Goal: Book appointment/travel/reservation

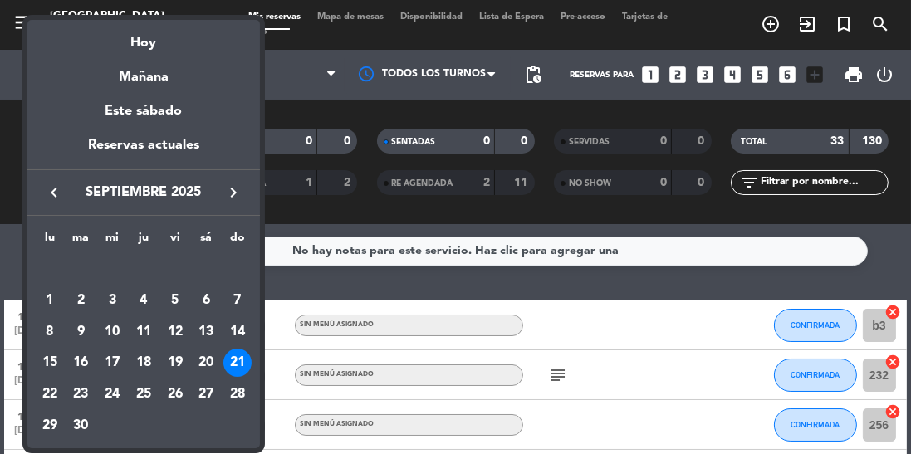
click at [228, 203] on button "keyboard_arrow_right" at bounding box center [233, 193] width 30 height 22
click at [237, 297] on div "5" at bounding box center [237, 300] width 28 height 28
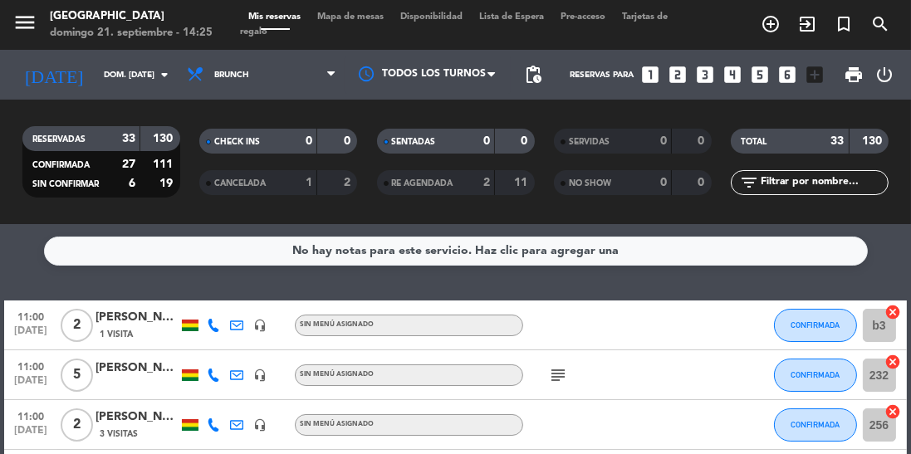
type input "dom. [DATE]"
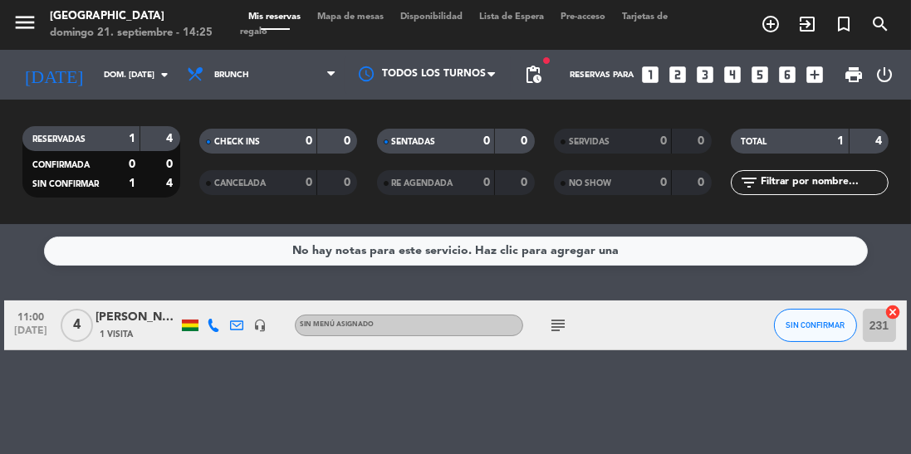
click at [772, 27] on icon "add_circle_outline" at bounding box center [770, 24] width 20 height 20
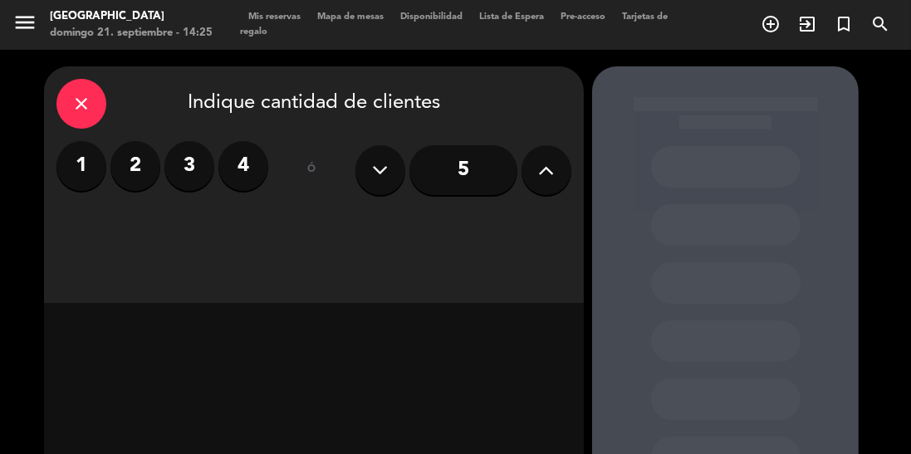
click at [552, 179] on icon at bounding box center [547, 170] width 16 height 25
click at [546, 176] on icon at bounding box center [547, 170] width 16 height 25
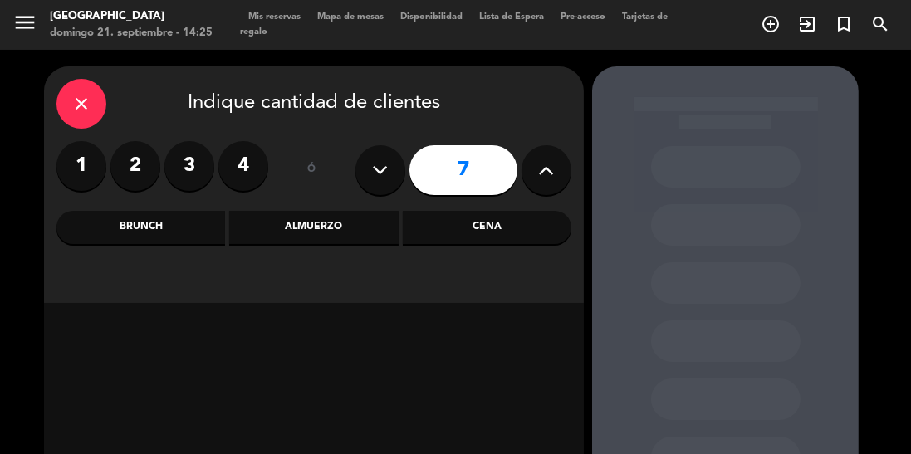
click at [550, 177] on icon at bounding box center [547, 170] width 16 height 25
click at [552, 180] on icon at bounding box center [547, 170] width 16 height 25
click at [551, 178] on icon at bounding box center [547, 170] width 16 height 25
type input "11"
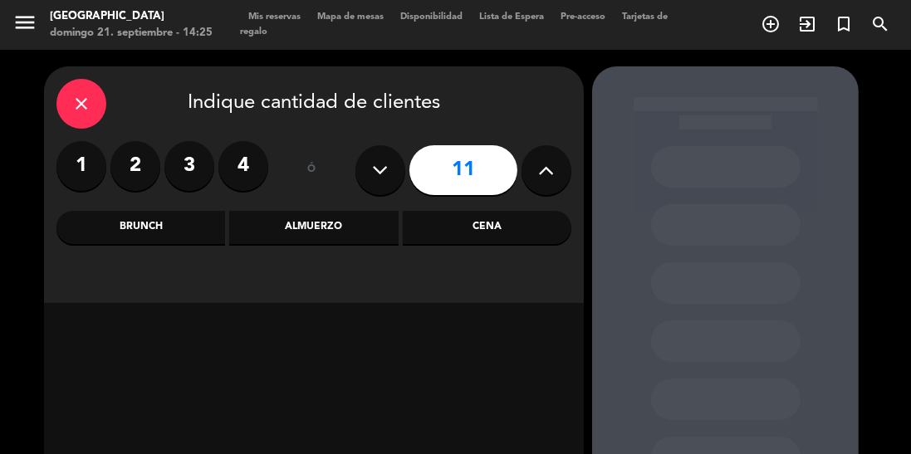
click at [167, 236] on div "Brunch" at bounding box center [140, 227] width 169 height 33
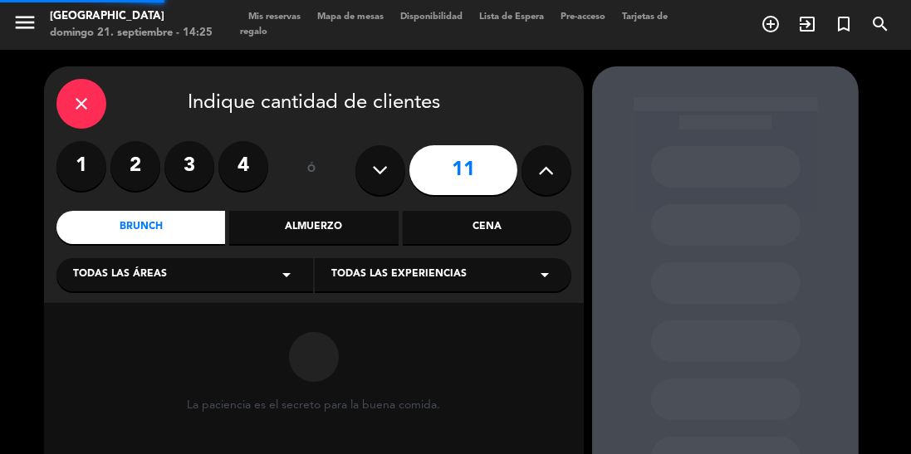
click at [463, 277] on div "Todas las experiencias arrow_drop_down" at bounding box center [443, 274] width 257 height 33
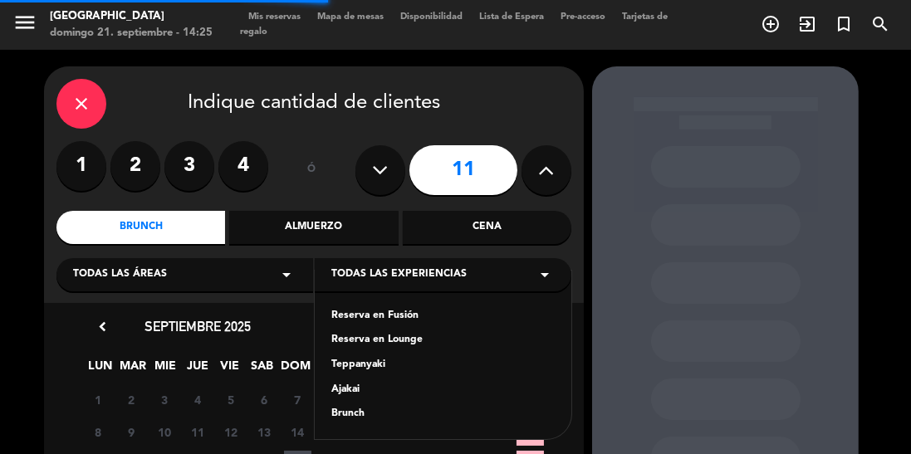
click at [363, 413] on div "Brunch" at bounding box center [442, 414] width 223 height 17
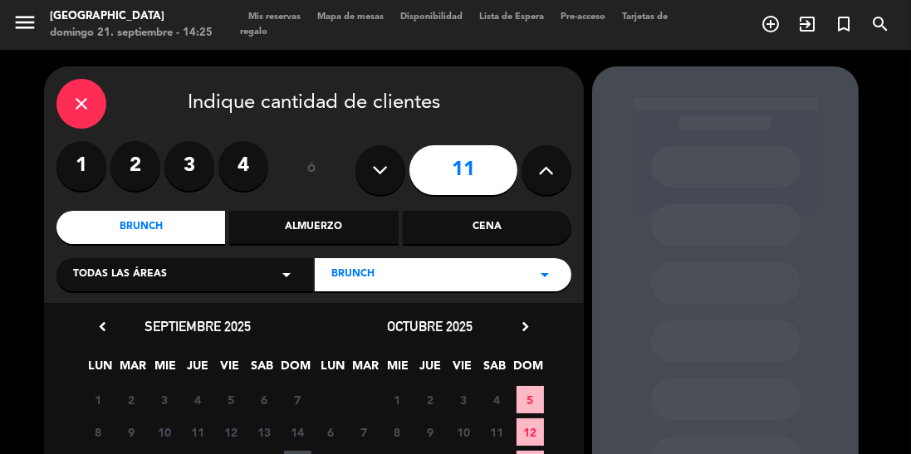
scroll to position [111, 0]
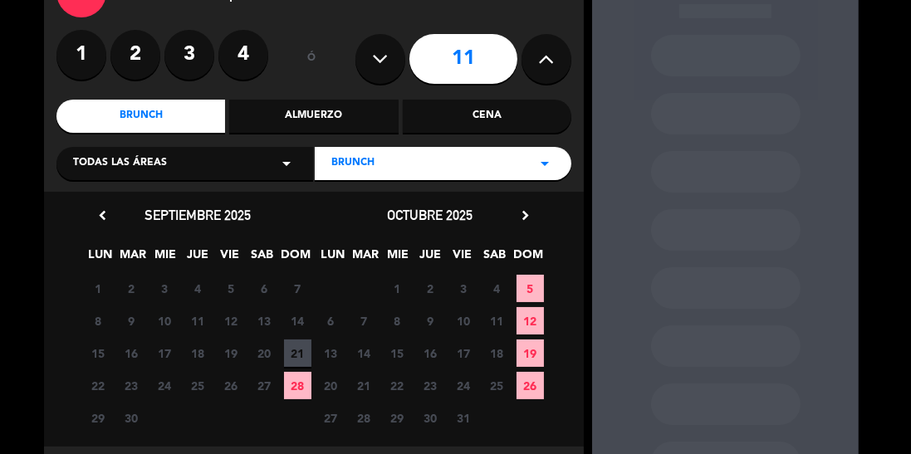
click at [526, 293] on span "5" at bounding box center [529, 288] width 27 height 27
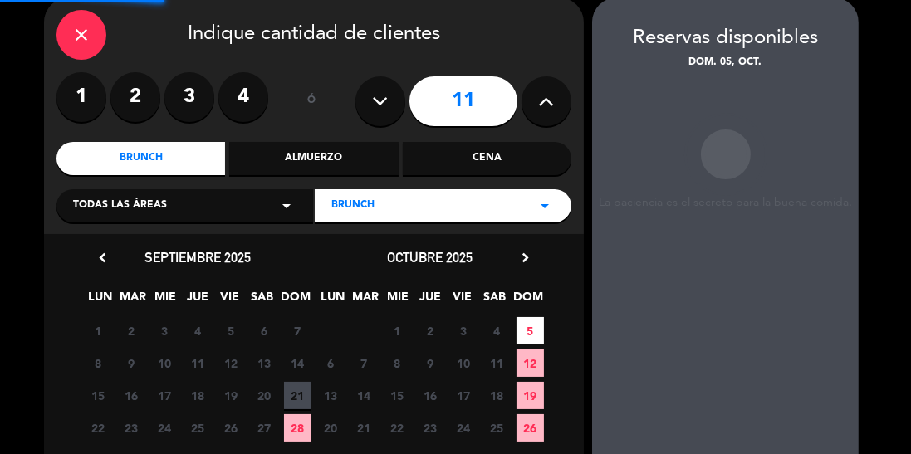
scroll to position [66, 0]
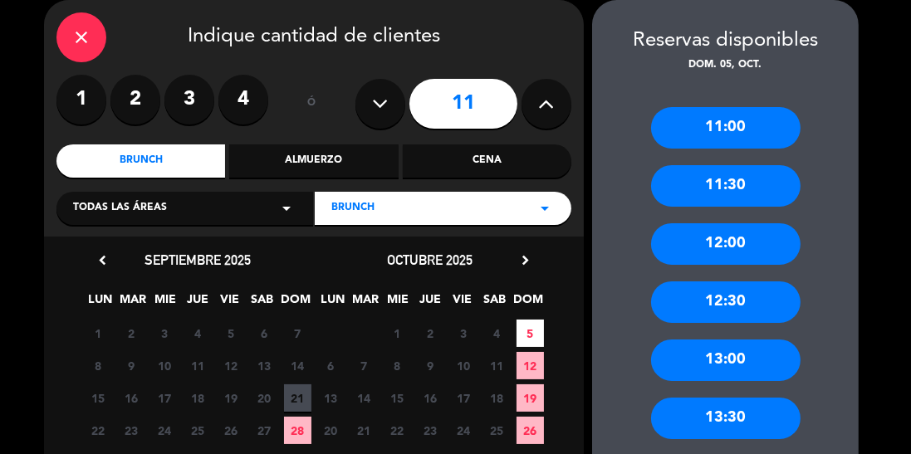
click at [746, 130] on div "11:00" at bounding box center [725, 128] width 149 height 42
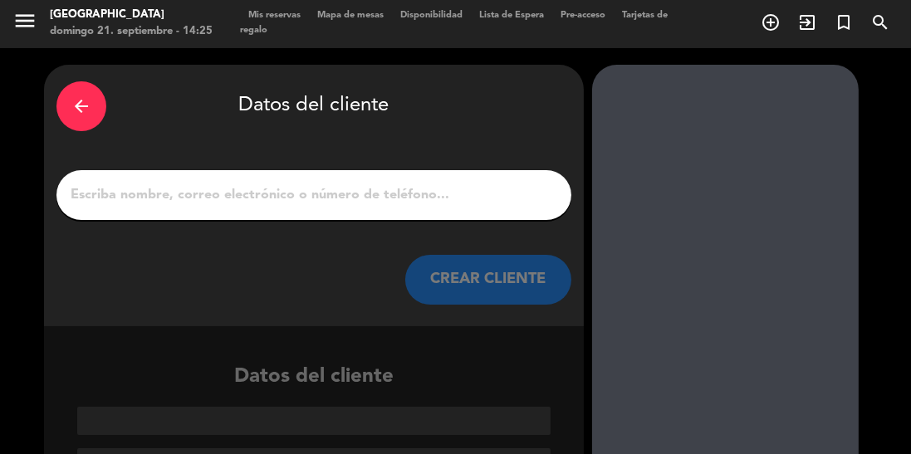
click at [293, 189] on input "1" at bounding box center [314, 194] width 490 height 23
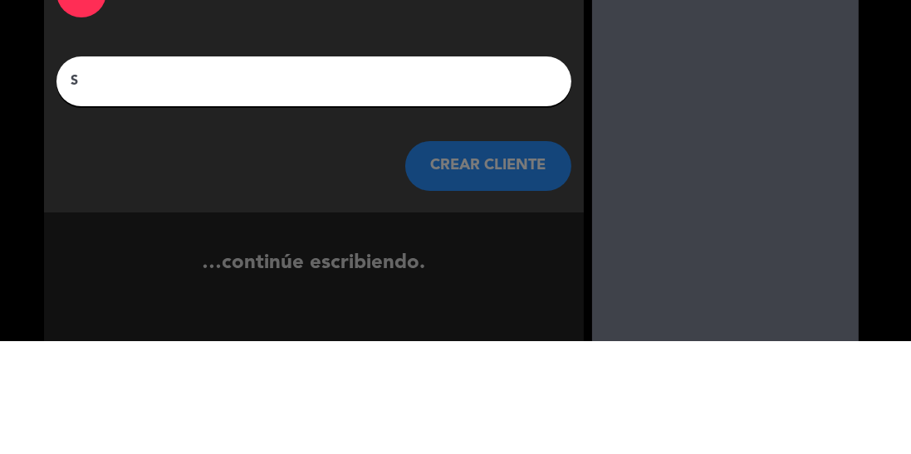
scroll to position [0, 0]
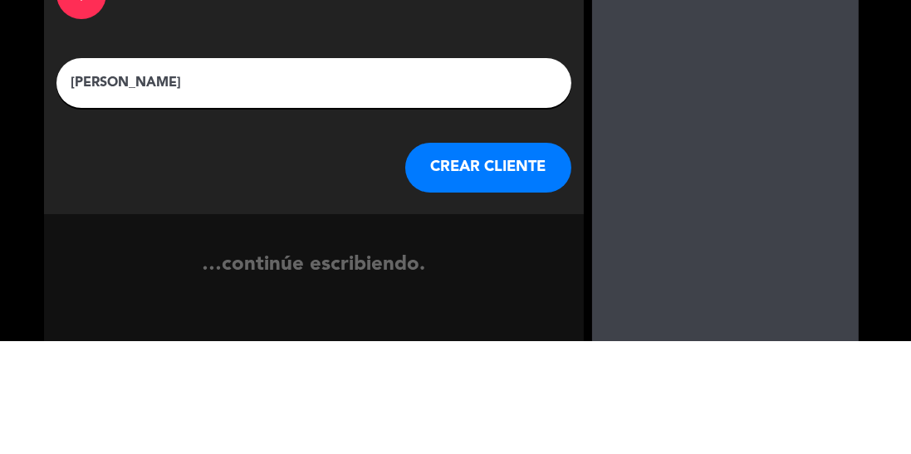
type input "[PERSON_NAME]"
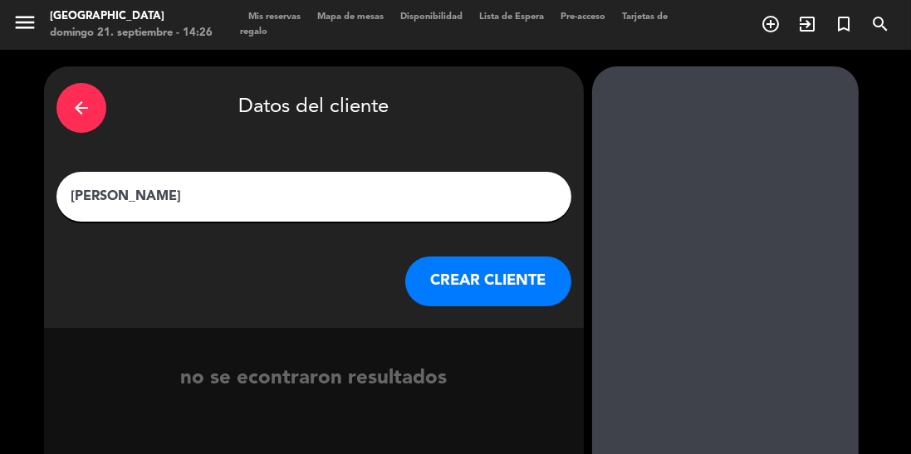
scroll to position [80, 0]
click at [502, 257] on button "CREAR CLIENTE" at bounding box center [488, 282] width 166 height 50
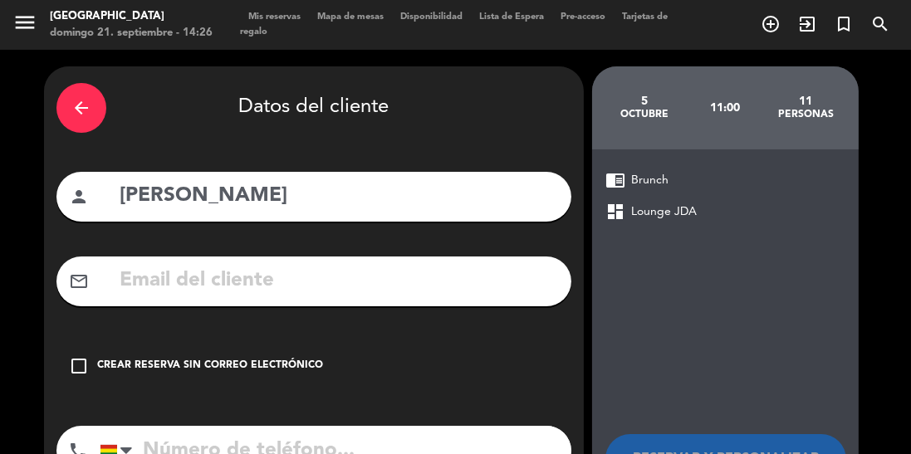
click at [252, 358] on div "Crear reserva sin correo electrónico" at bounding box center [210, 366] width 226 height 17
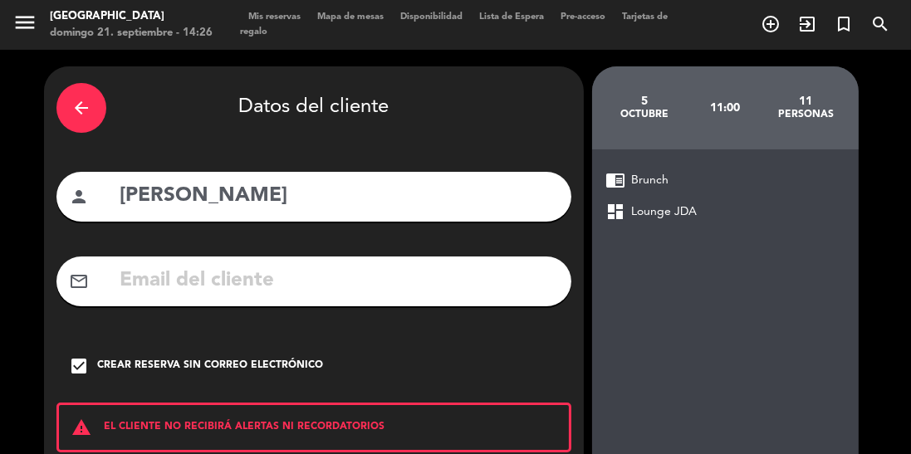
scroll to position [105, 0]
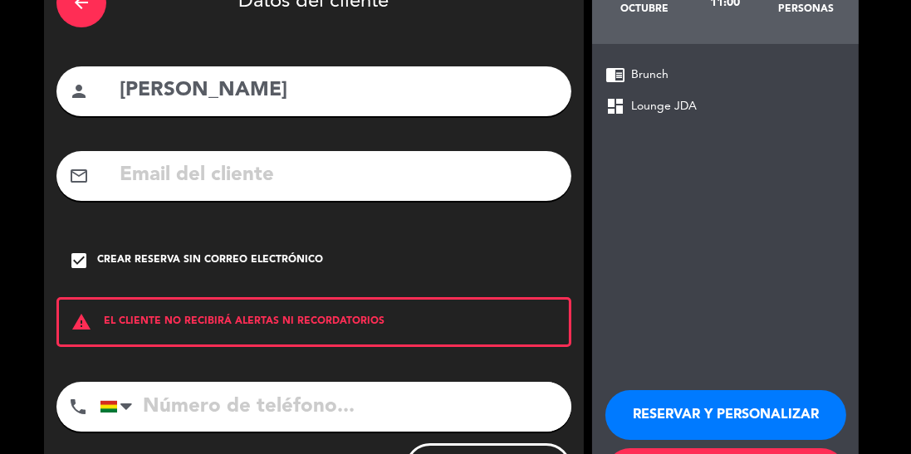
click at [302, 382] on input "tel" at bounding box center [336, 407] width 472 height 50
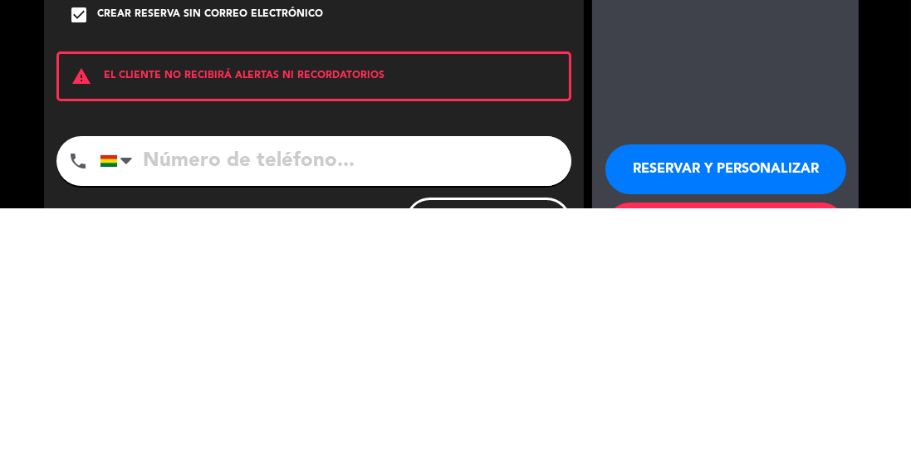
type input "7"
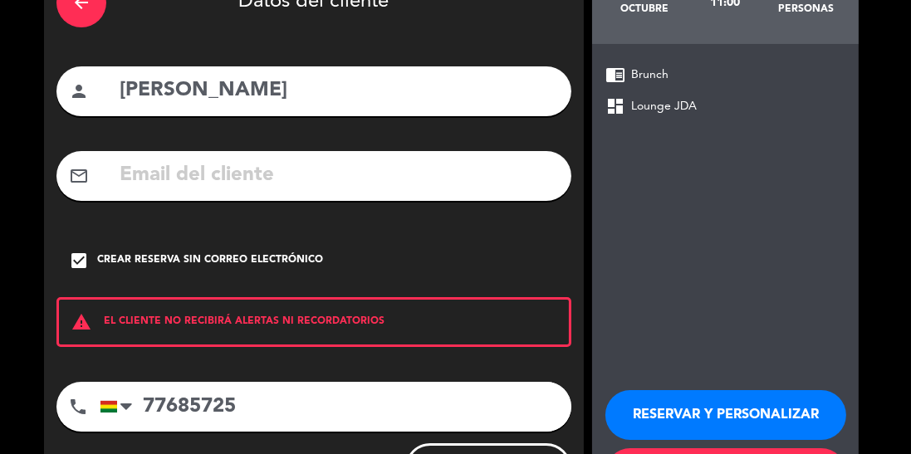
type input "77685725"
click at [715, 390] on button "RESERVAR Y PERSONALIZAR" at bounding box center [725, 415] width 241 height 50
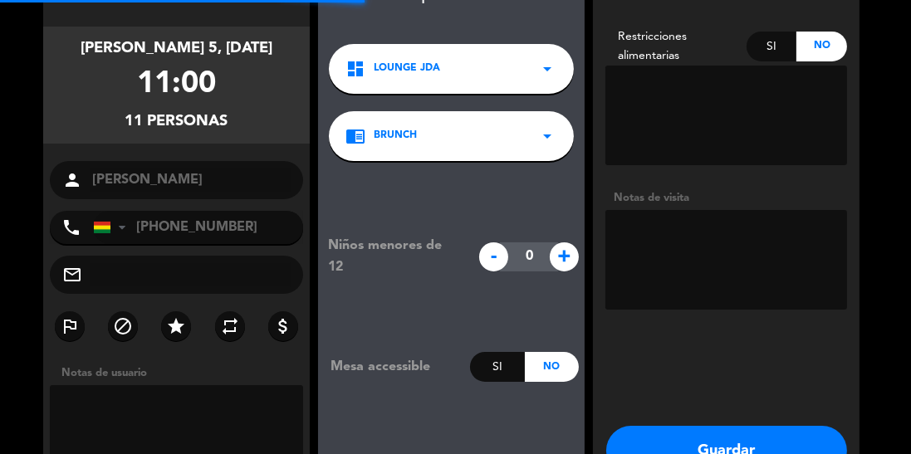
scroll to position [66, 0]
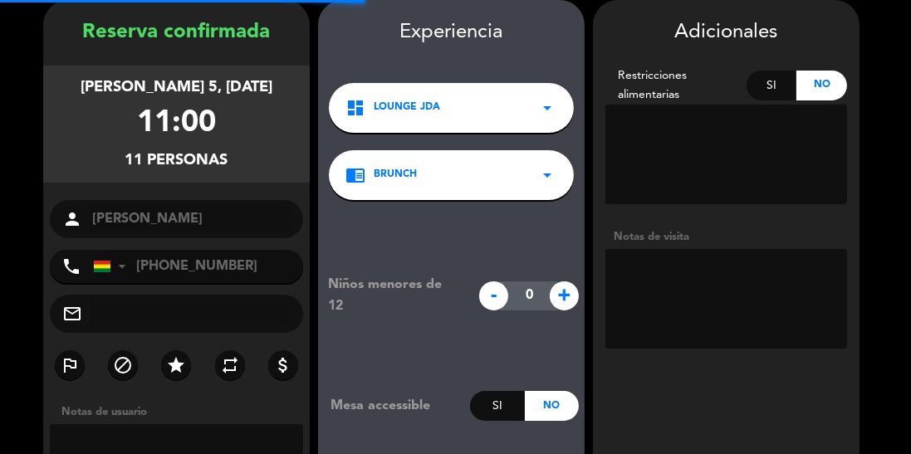
click at [673, 271] on textarea at bounding box center [726, 299] width 242 height 100
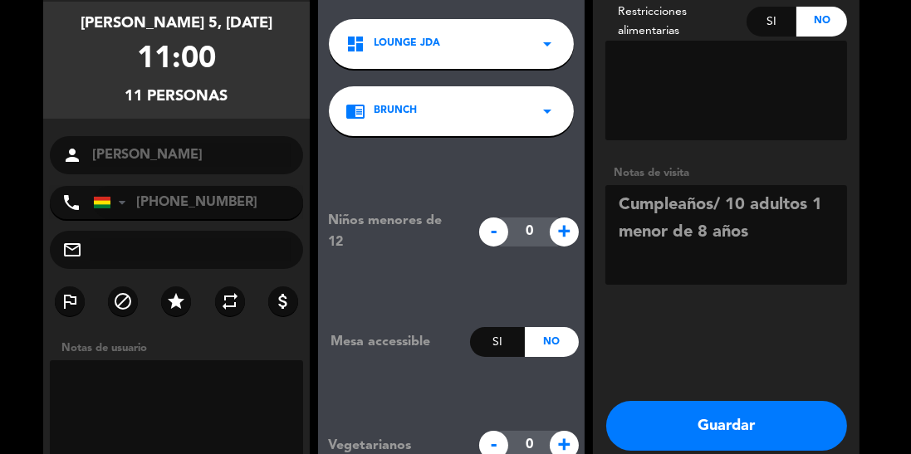
scroll to position [80, 0]
type textarea "Cumpleaños/ 10 adultos 1 menor de 8 años"
click at [729, 401] on button "Guardar" at bounding box center [726, 426] width 241 height 50
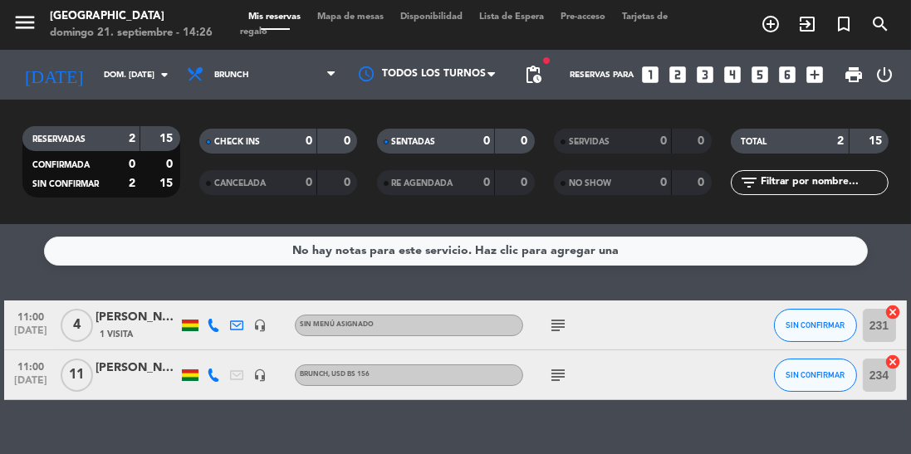
click at [128, 359] on div "[PERSON_NAME]" at bounding box center [136, 368] width 83 height 19
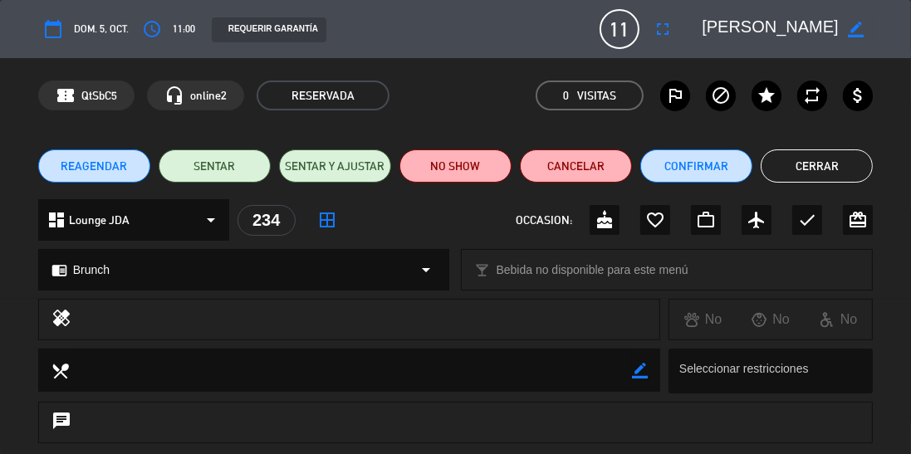
scroll to position [257, 0]
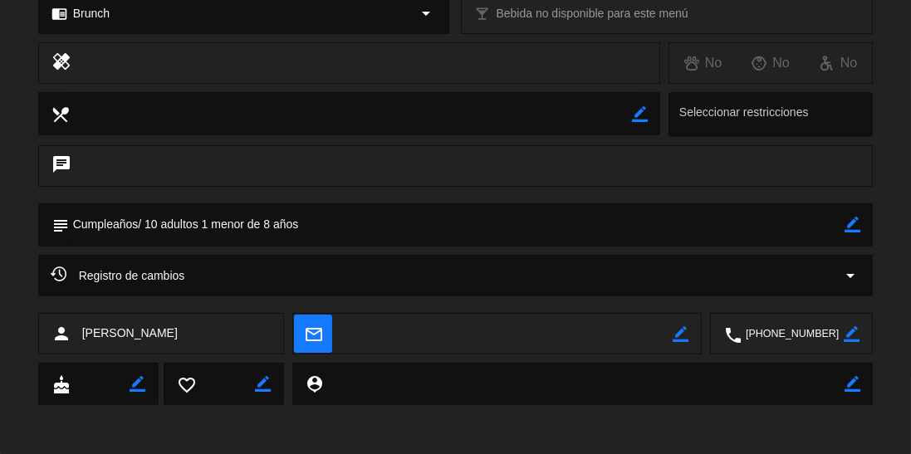
click at [770, 338] on textarea at bounding box center [792, 335] width 102 height 42
click at [851, 298] on span at bounding box center [850, 292] width 13 height 13
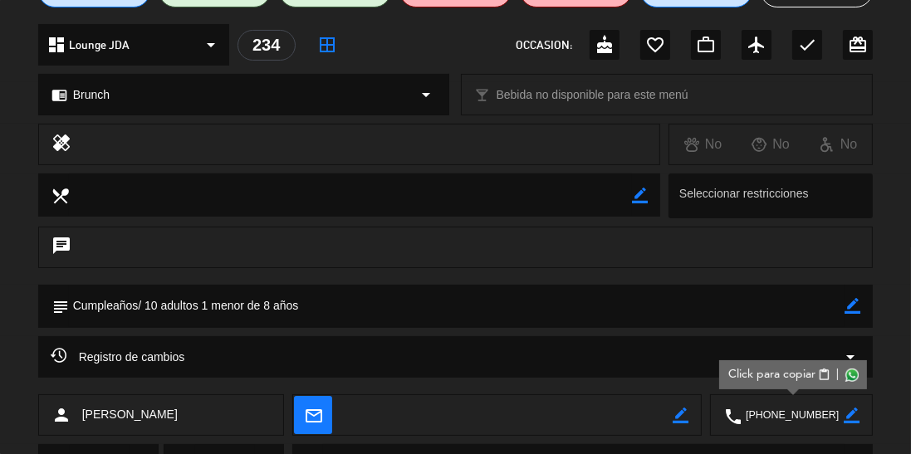
scroll to position [0, 0]
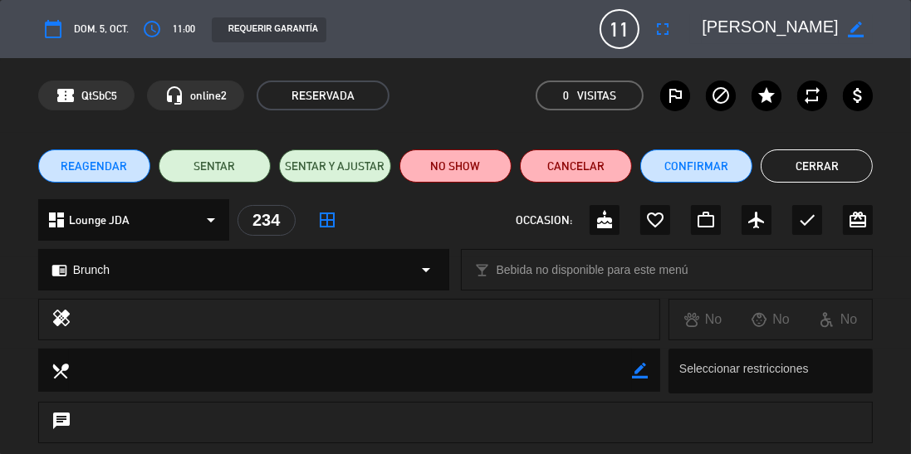
click at [830, 168] on button "Cerrar" at bounding box center [816, 165] width 112 height 33
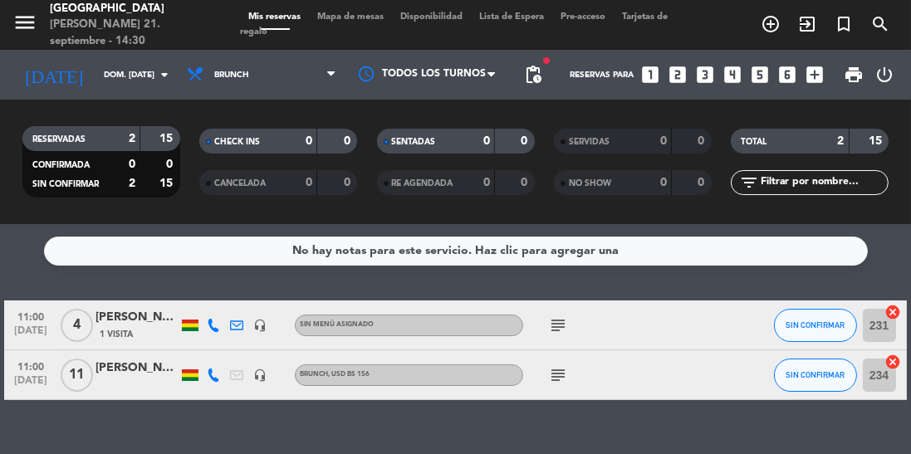
click at [216, 379] on icon at bounding box center [213, 375] width 13 height 13
click at [141, 380] on div at bounding box center [136, 384] width 83 height 13
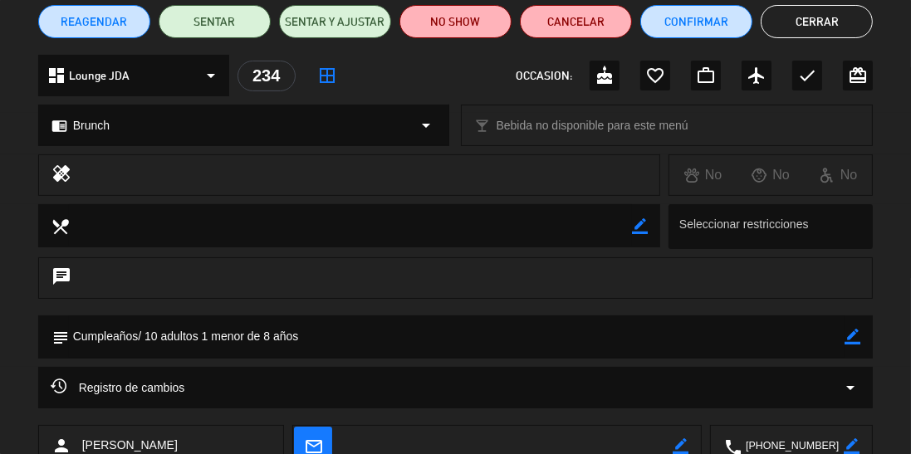
scroll to position [257, 0]
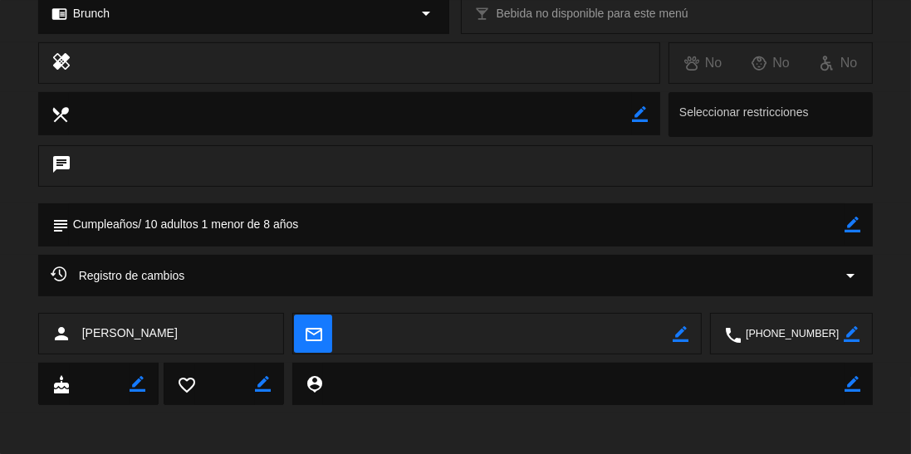
click at [855, 229] on icon "border_color" at bounding box center [852, 225] width 16 height 16
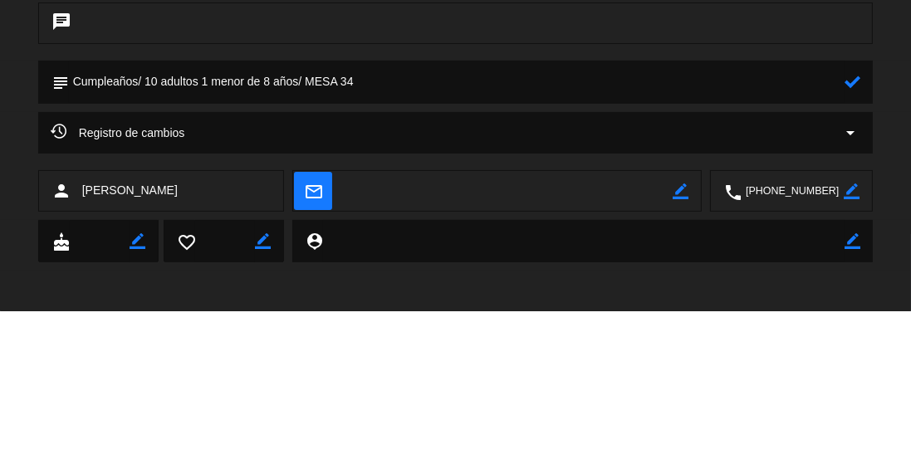
type textarea "Cumpleaños/ 10 adultos 1 menor de 8 años/ MESA 34"
click at [852, 227] on icon at bounding box center [852, 225] width 16 height 16
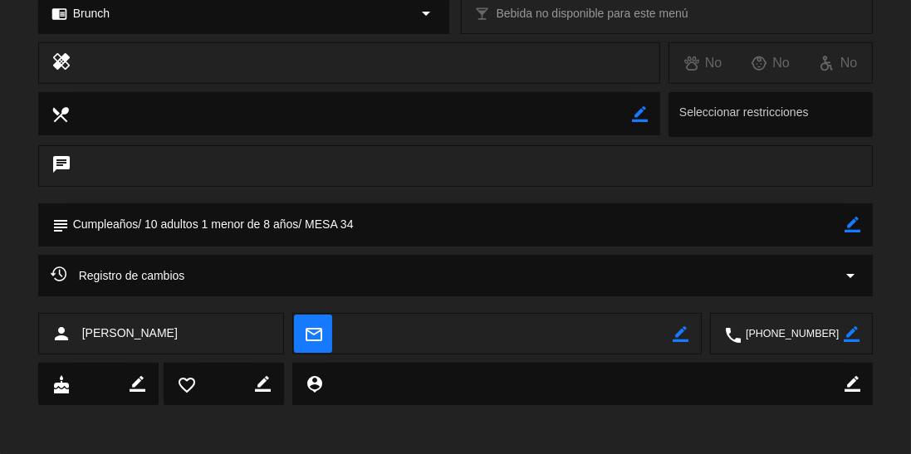
scroll to position [0, 0]
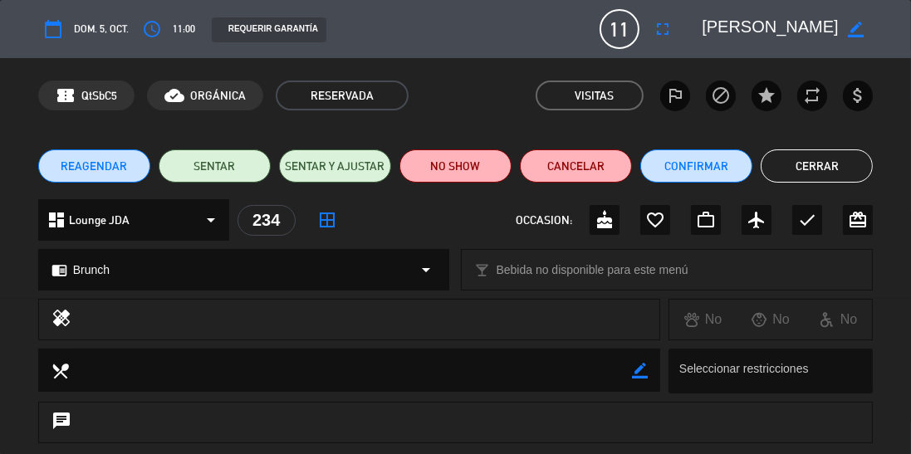
click at [832, 164] on button "Cerrar" at bounding box center [816, 165] width 112 height 33
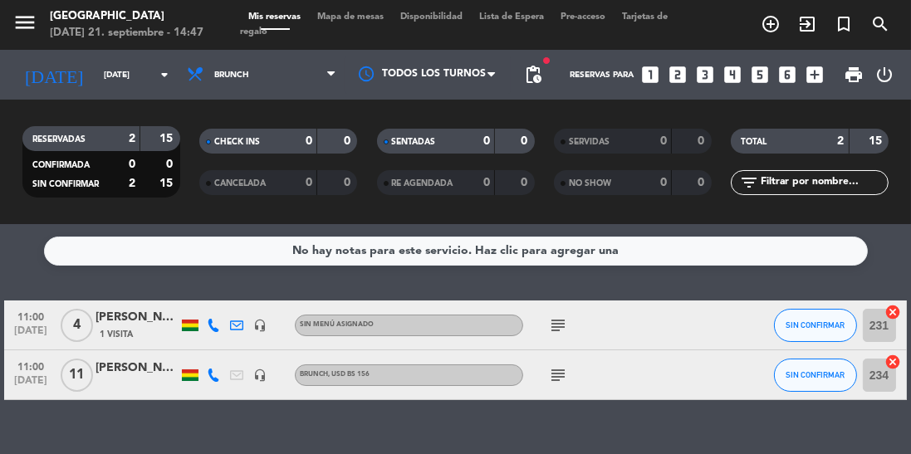
click at [123, 83] on input "dom. [DATE]" at bounding box center [156, 75] width 122 height 26
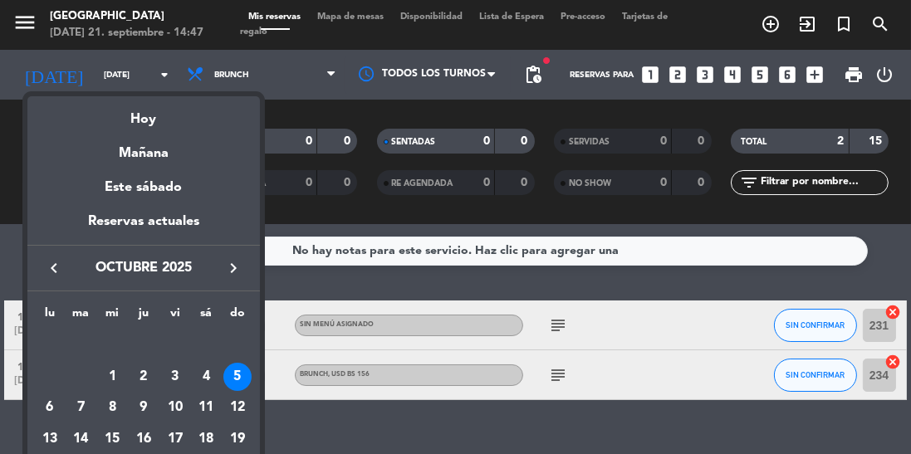
click at [49, 269] on icon "keyboard_arrow_left" at bounding box center [54, 268] width 20 height 20
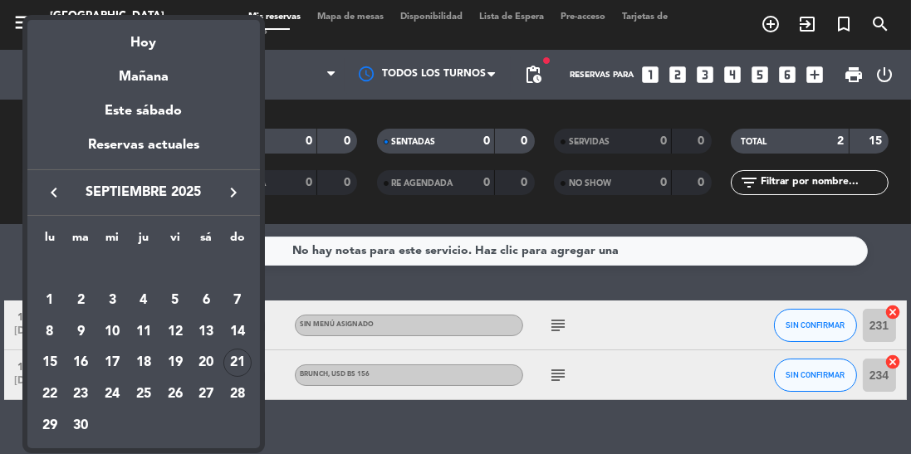
click at [50, 389] on div "22" at bounding box center [50, 394] width 28 height 28
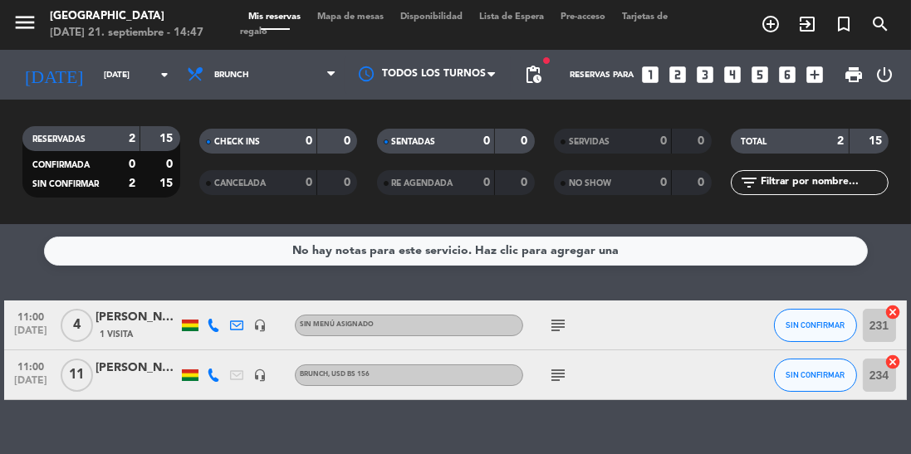
type input "lun. 22 sep."
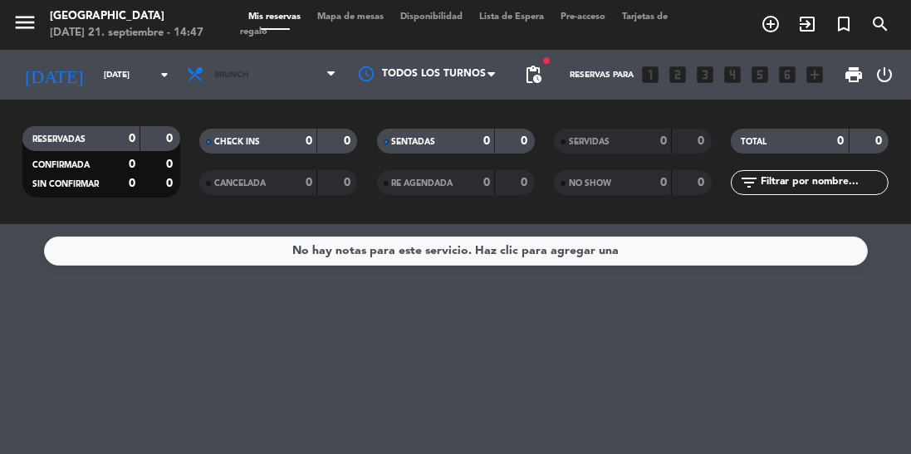
click at [277, 73] on span "Brunch" at bounding box center [261, 74] width 166 height 37
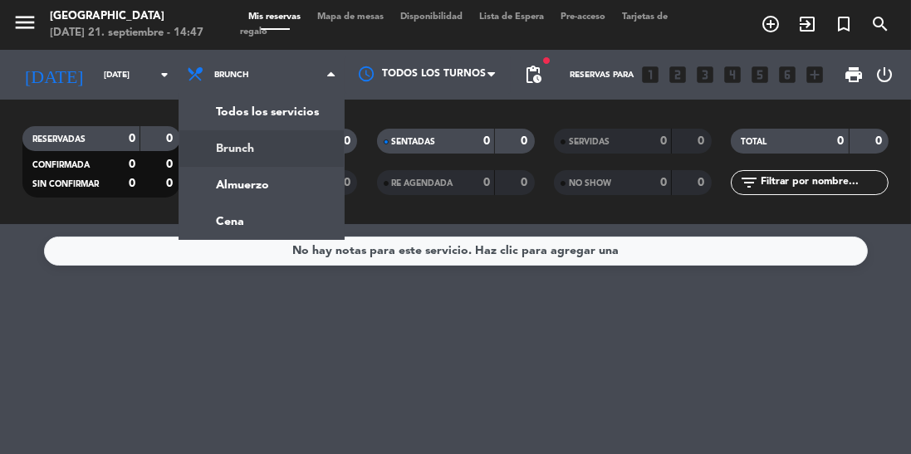
click at [272, 191] on div "menu Jardín de Asia domingo 21. septiembre - 14:47 Mis reservas Mapa de mesas D…" at bounding box center [455, 112] width 911 height 224
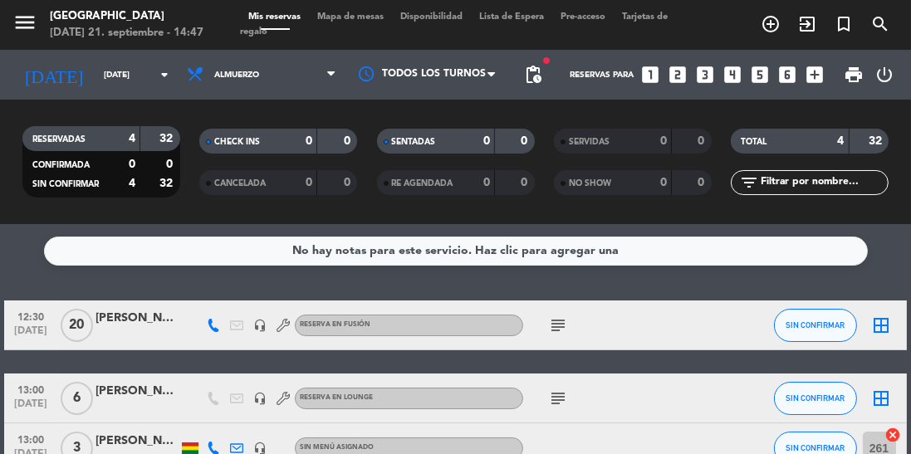
click at [556, 391] on icon "subject" at bounding box center [558, 399] width 20 height 20
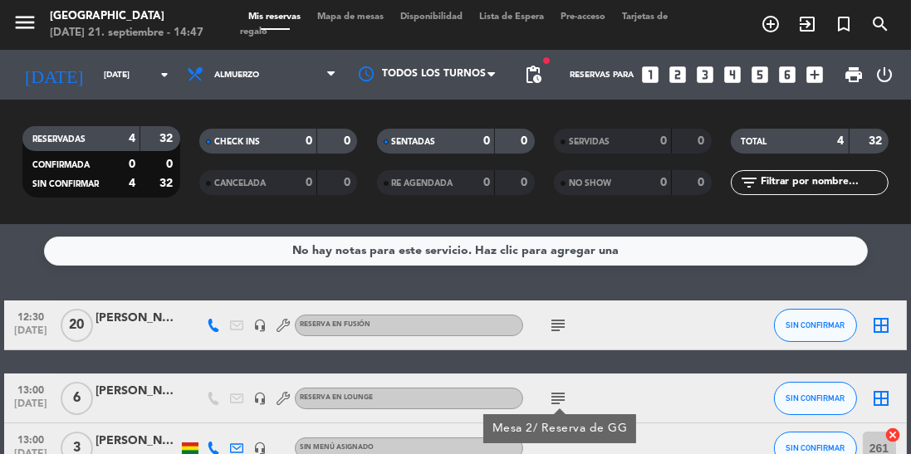
click at [555, 408] on div at bounding box center [560, 411] width 12 height 6
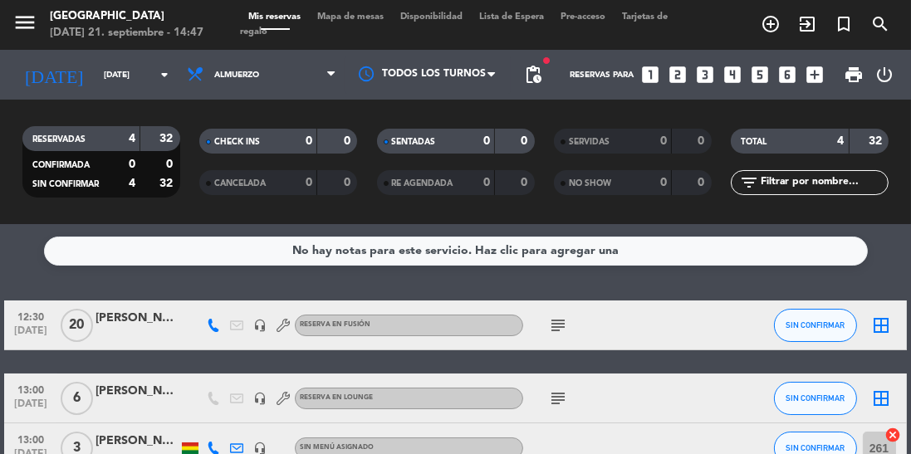
click at [563, 332] on icon "subject" at bounding box center [558, 325] width 20 height 20
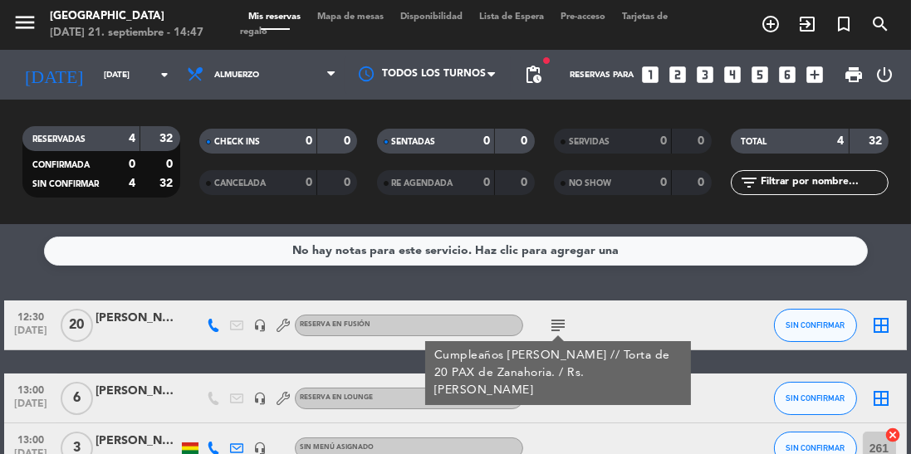
click at [564, 321] on icon "subject" at bounding box center [558, 325] width 20 height 20
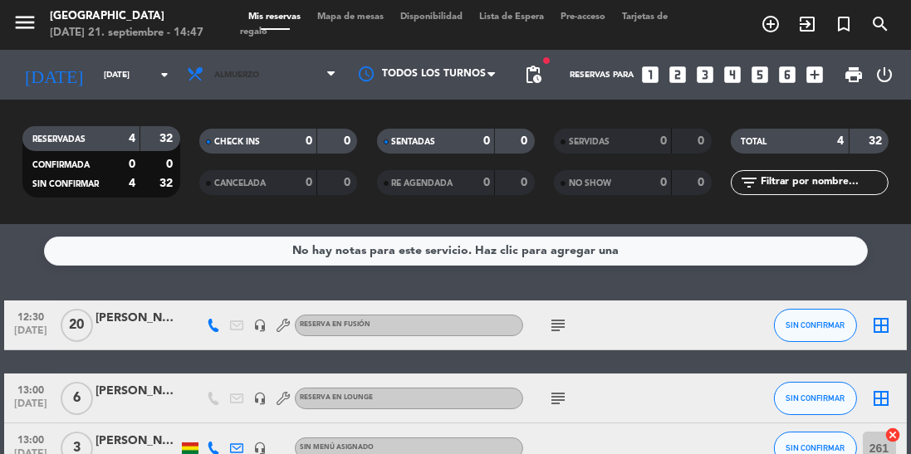
click at [254, 71] on span "Almuerzo" at bounding box center [236, 75] width 45 height 9
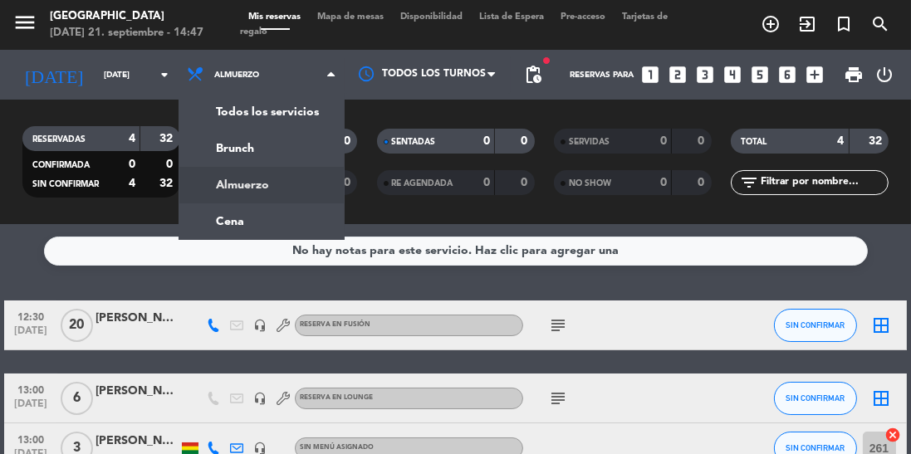
click at [267, 223] on ng-component "menu Jardín de Asia domingo 21. septiembre - 14:47 Mis reservas Mapa de mesas D…" at bounding box center [455, 227] width 911 height 454
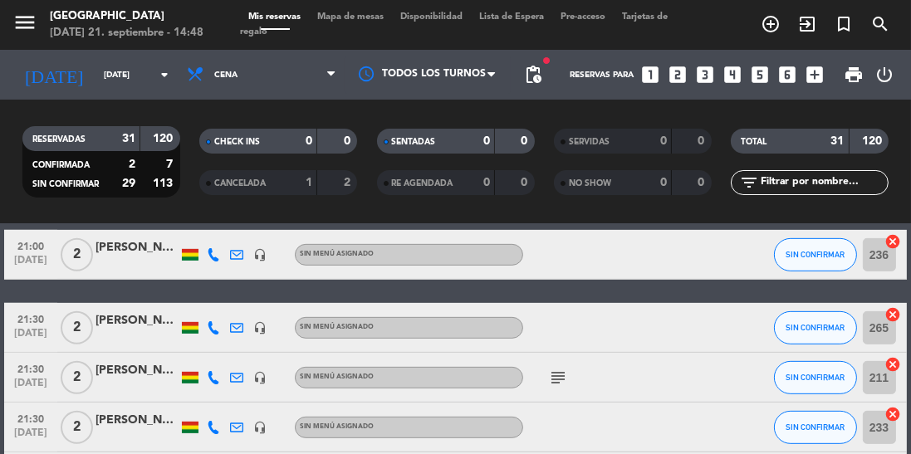
scroll to position [912, 0]
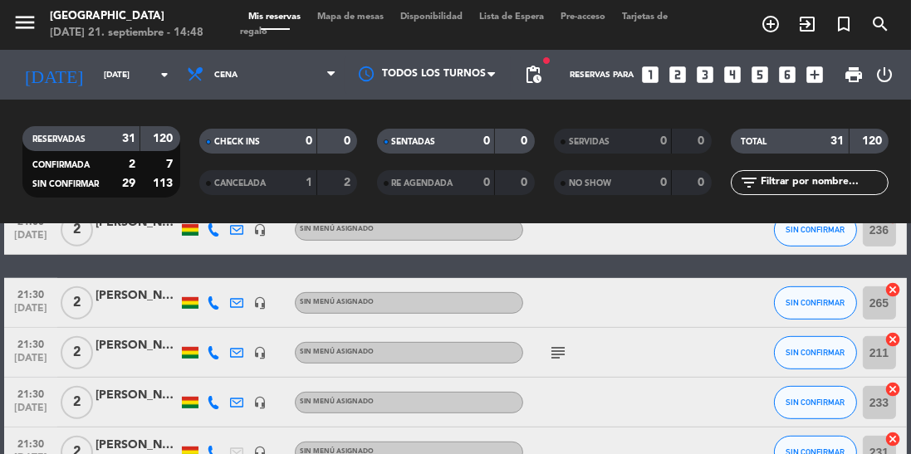
click at [566, 358] on icon "subject" at bounding box center [558, 353] width 20 height 20
click at [560, 351] on icon "subject" at bounding box center [558, 353] width 20 height 20
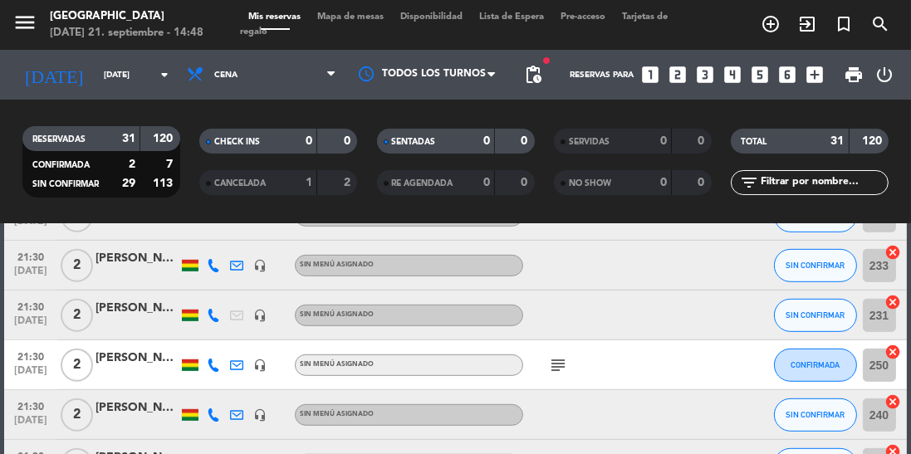
scroll to position [1051, 0]
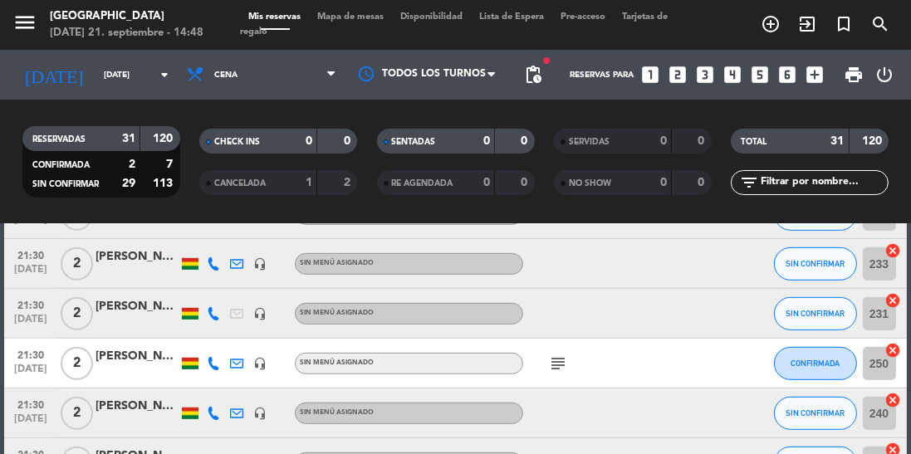
click at [550, 453] on icon "subject" at bounding box center [558, 463] width 20 height 20
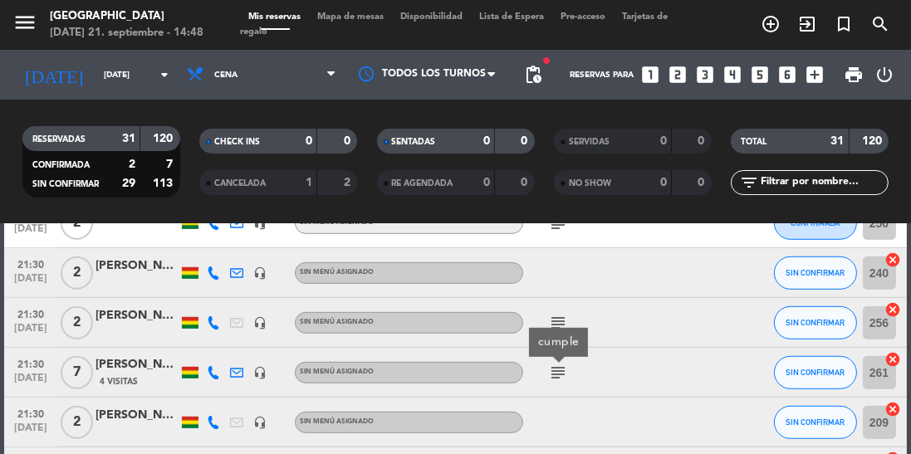
scroll to position [1194, 0]
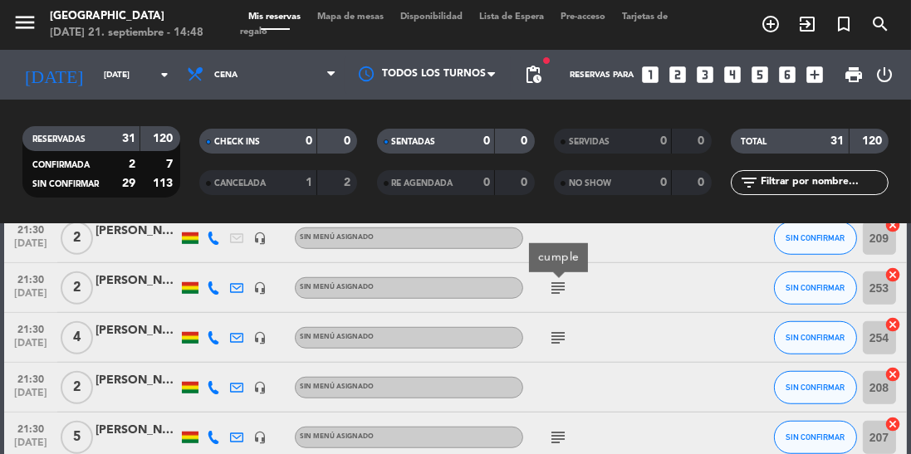
scroll to position [1408, 0]
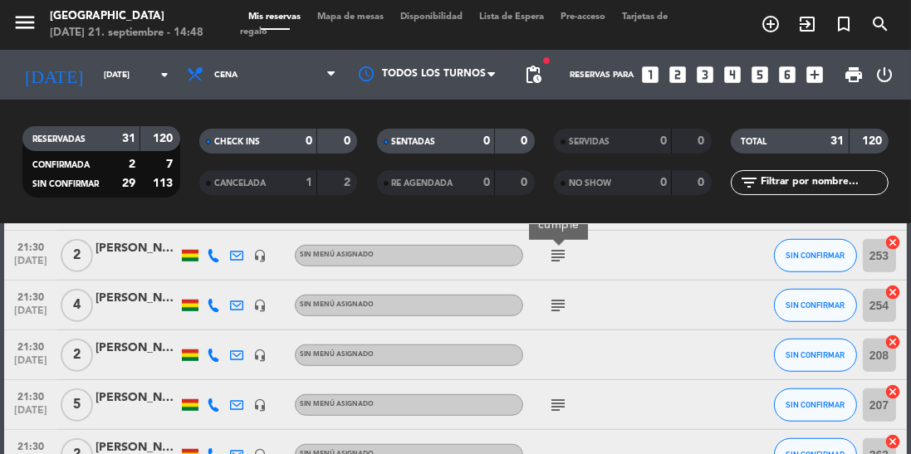
click at [560, 405] on icon "subject" at bounding box center [558, 405] width 20 height 20
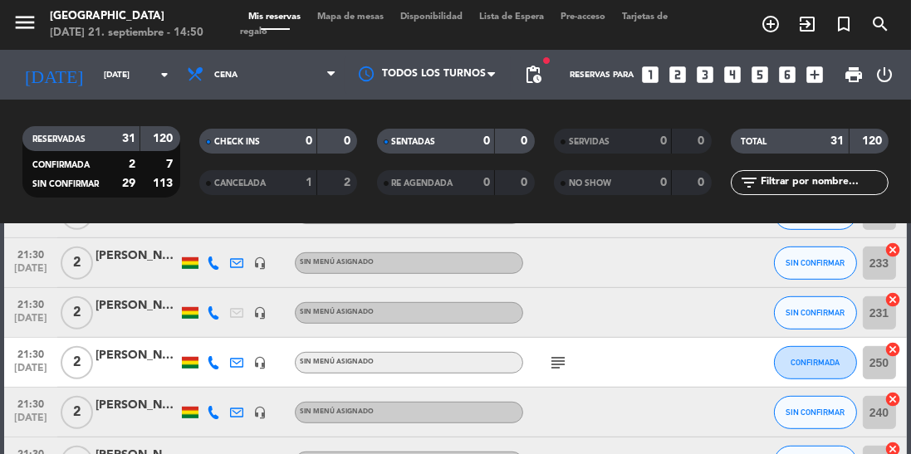
scroll to position [1081, 0]
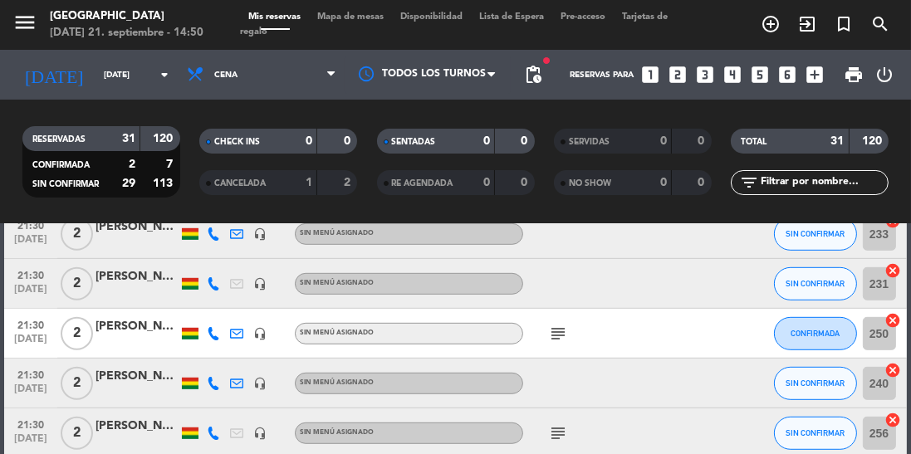
click at [553, 435] on icon "subject" at bounding box center [558, 433] width 20 height 20
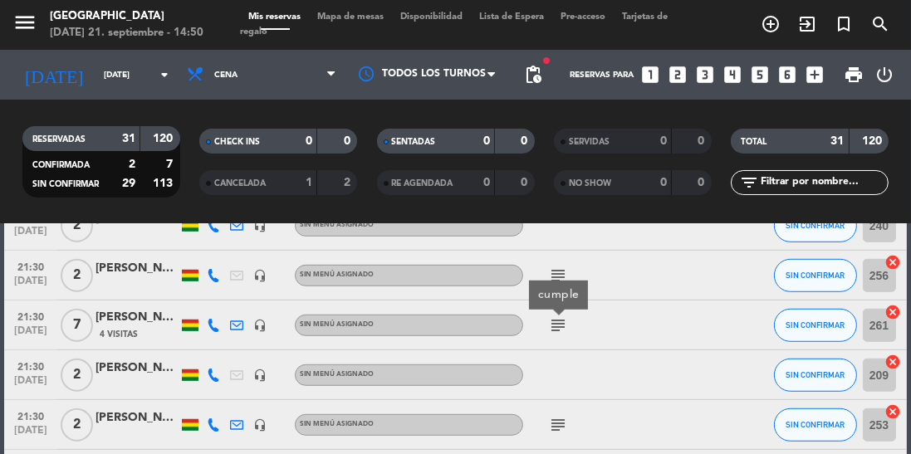
click at [551, 430] on icon "subject" at bounding box center [558, 425] width 20 height 20
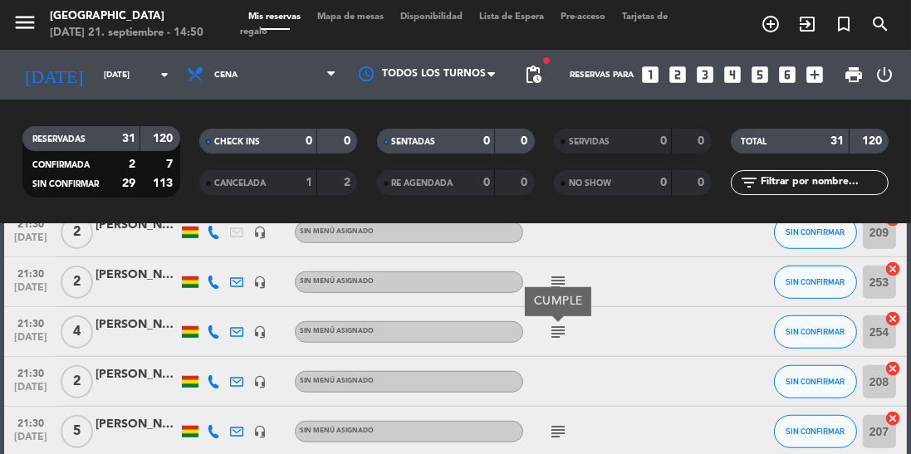
scroll to position [1486, 0]
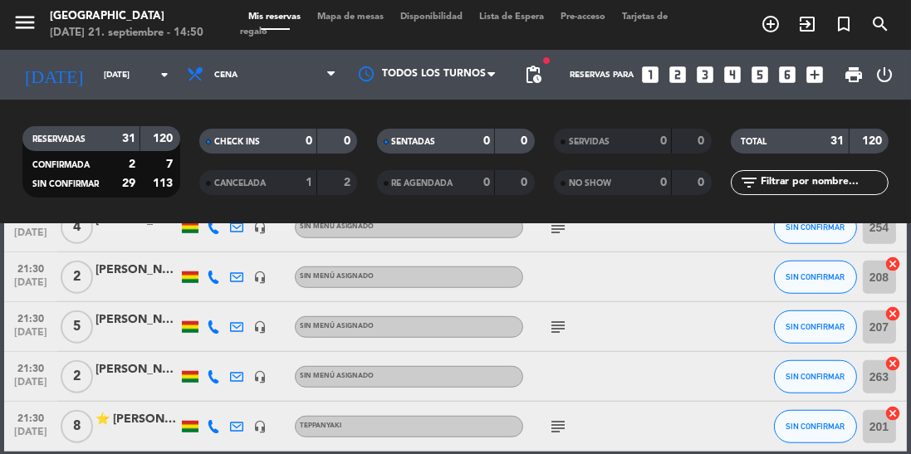
click at [566, 424] on icon "subject" at bounding box center [558, 427] width 20 height 20
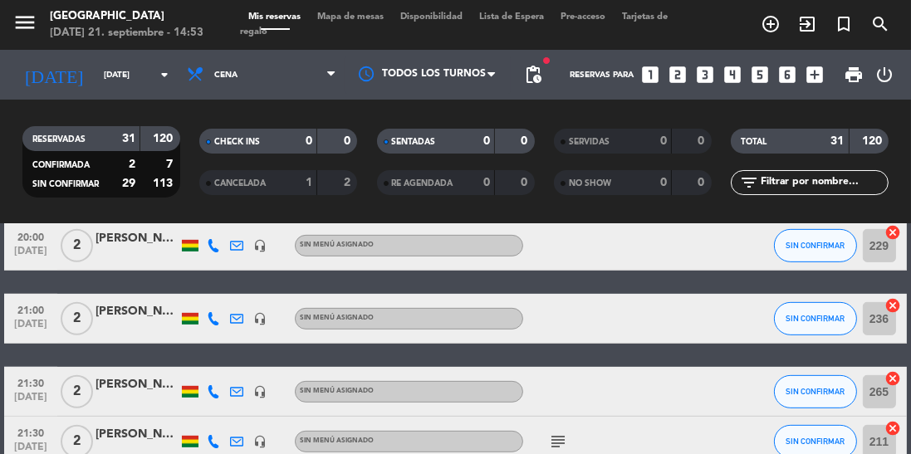
scroll to position [819, 0]
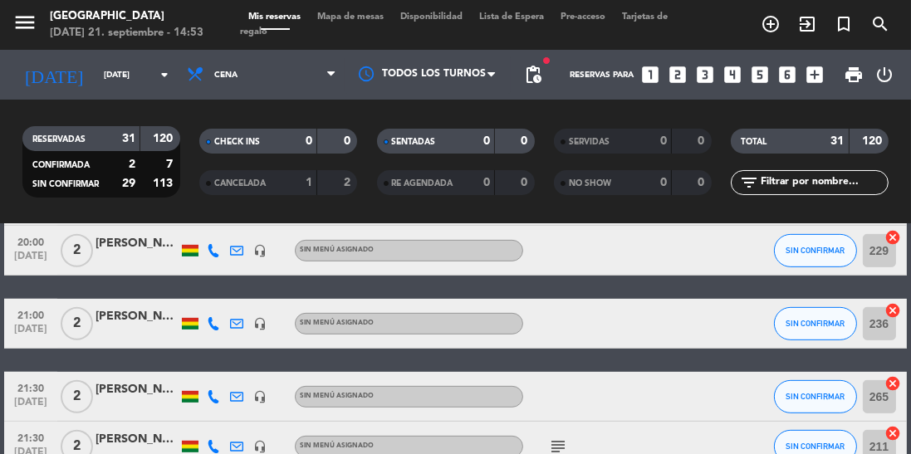
click at [208, 399] on icon at bounding box center [213, 396] width 13 height 13
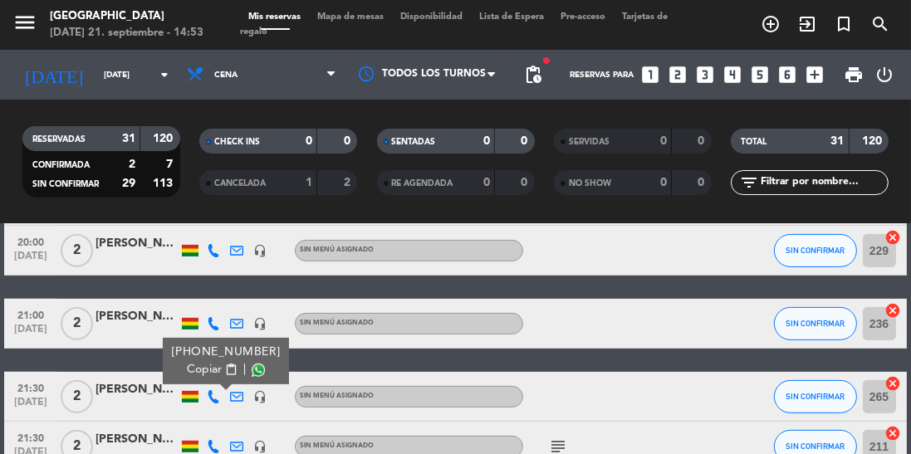
click at [252, 373] on span at bounding box center [258, 370] width 13 height 13
click at [219, 450] on icon at bounding box center [213, 446] width 13 height 13
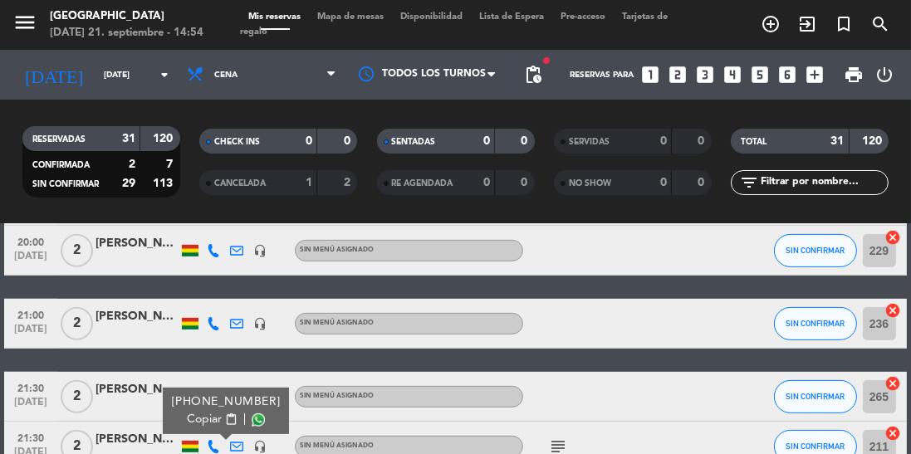
click at [252, 422] on span at bounding box center [258, 419] width 13 height 13
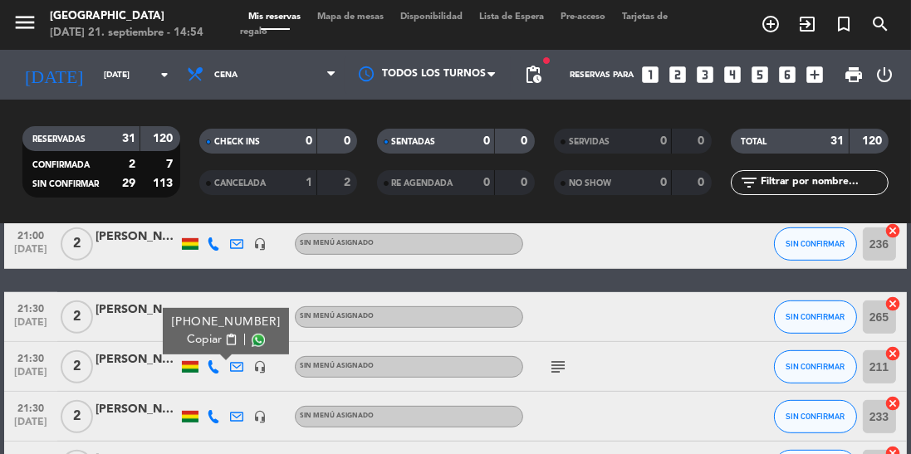
scroll to position [951, 0]
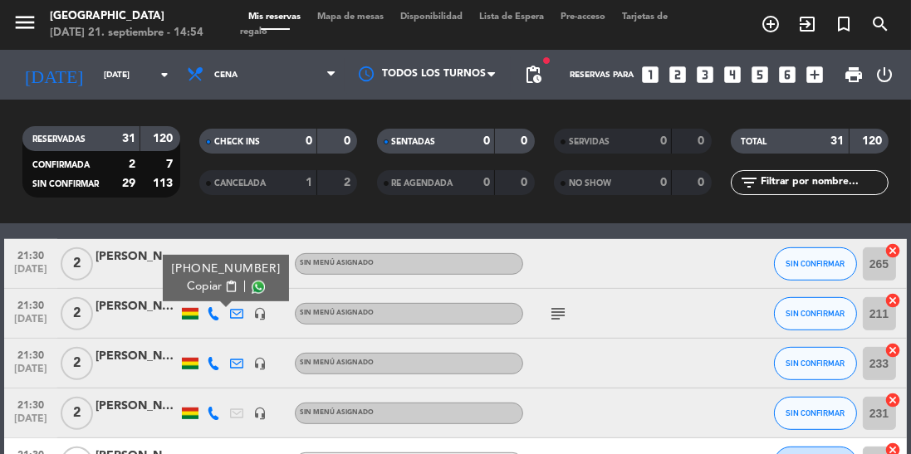
click at [209, 365] on icon at bounding box center [213, 363] width 13 height 13
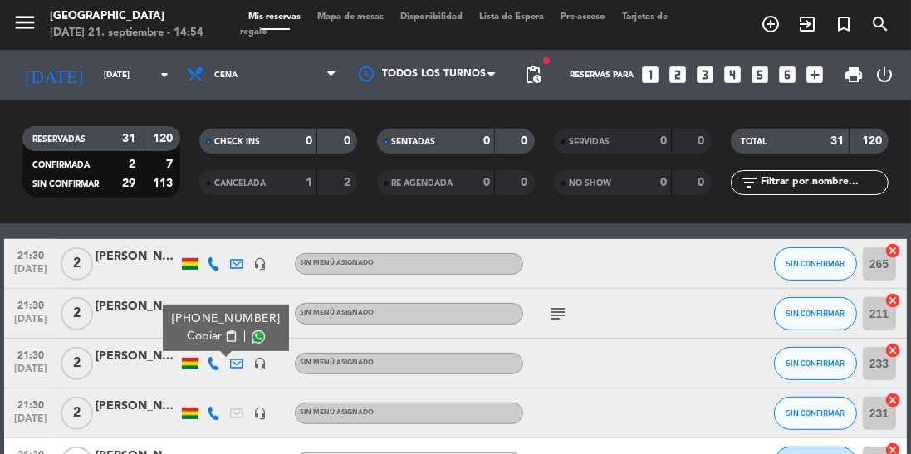
click at [252, 340] on span at bounding box center [258, 336] width 13 height 13
click at [213, 419] on icon at bounding box center [213, 413] width 13 height 13
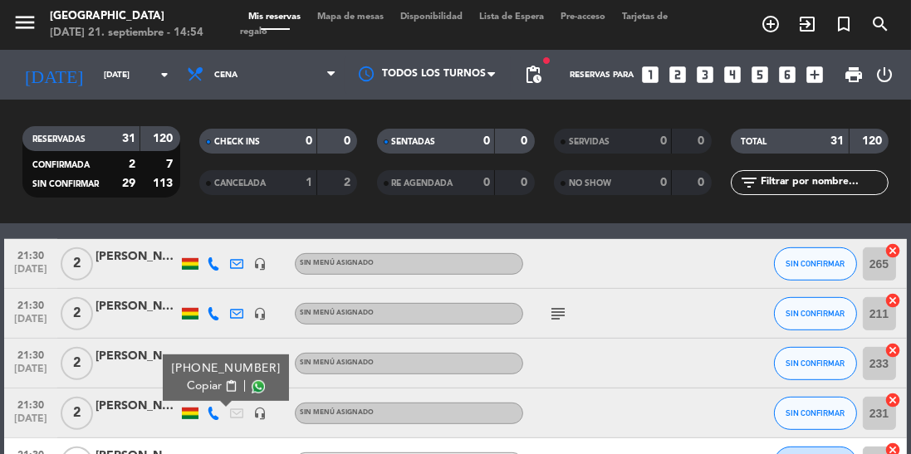
click at [252, 392] on span at bounding box center [258, 386] width 13 height 13
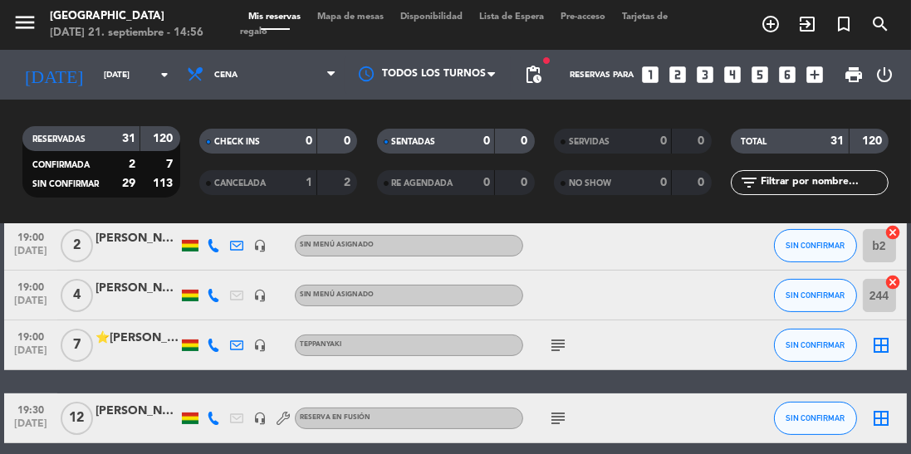
scroll to position [0, 0]
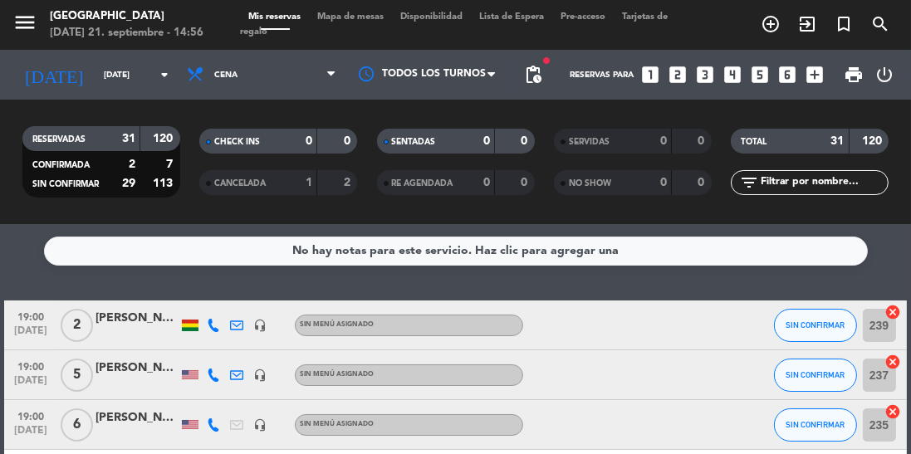
click at [36, 319] on span "19:00" at bounding box center [31, 315] width 42 height 19
click at [266, 281] on div "No hay notas para este servicio. Haz clic para agregar una 19:00 sep. 22 Creada…" at bounding box center [455, 339] width 911 height 230
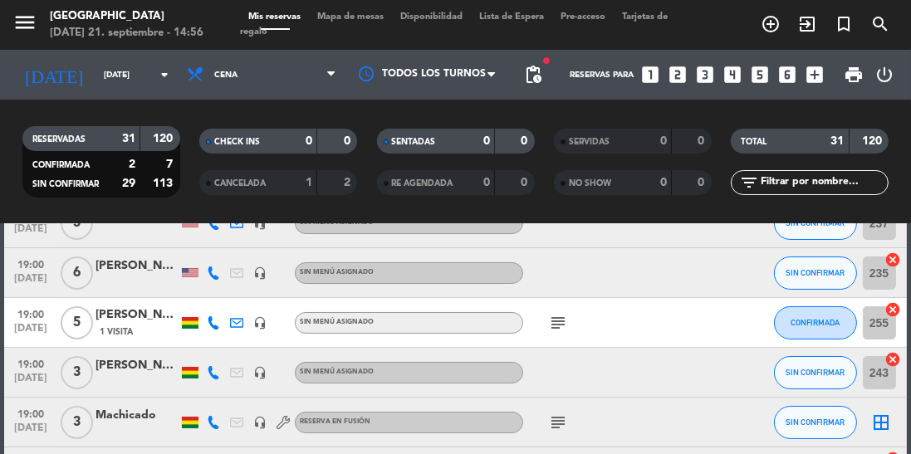
scroll to position [231, 0]
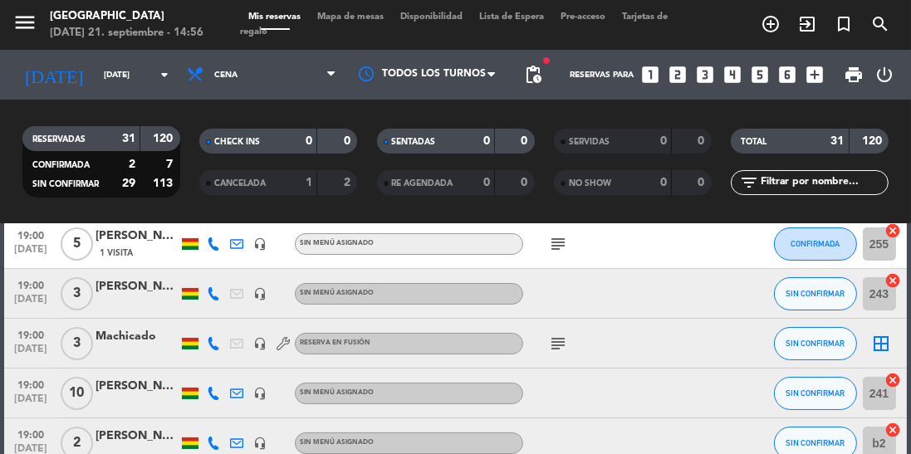
click at [560, 347] on icon "subject" at bounding box center [558, 344] width 20 height 20
click at [555, 346] on icon "subject" at bounding box center [558, 344] width 20 height 20
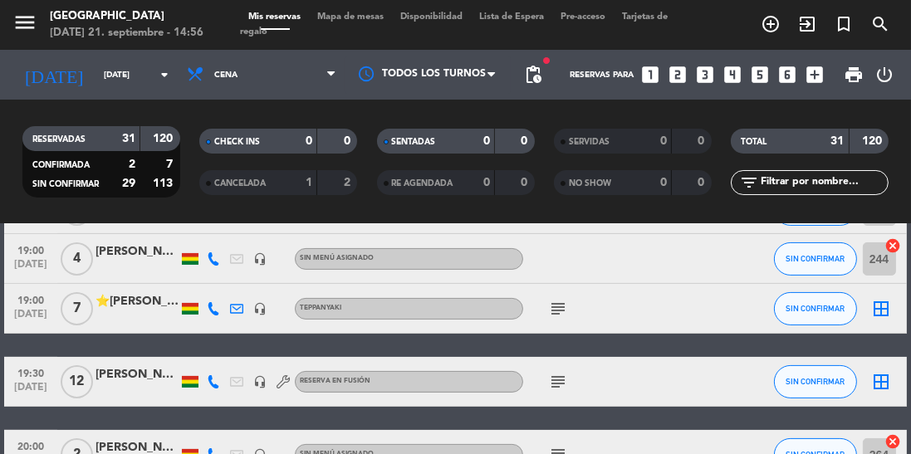
scroll to position [531, 0]
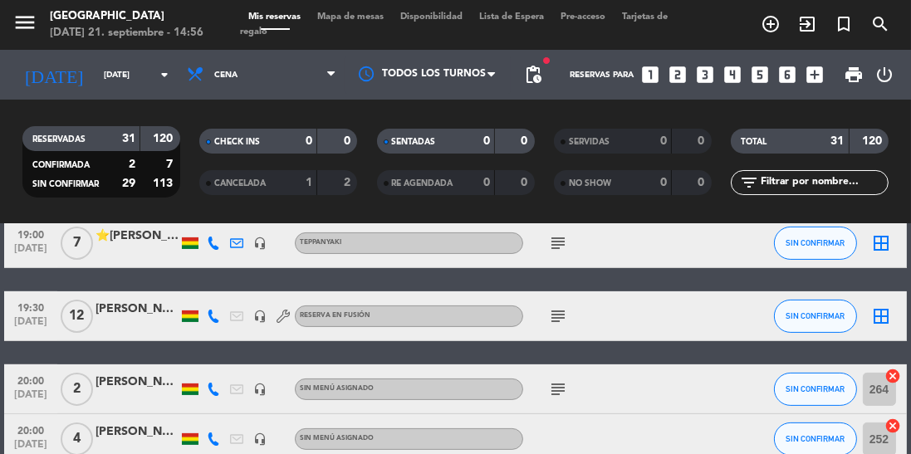
click at [554, 323] on icon "subject" at bounding box center [558, 316] width 20 height 20
click at [565, 315] on icon "subject" at bounding box center [558, 316] width 20 height 20
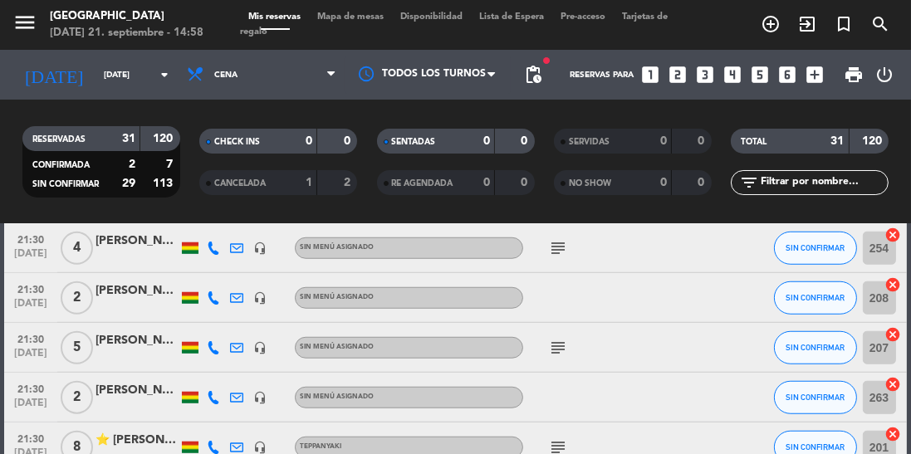
scroll to position [1486, 0]
